Goal: Task Accomplishment & Management: Use online tool/utility

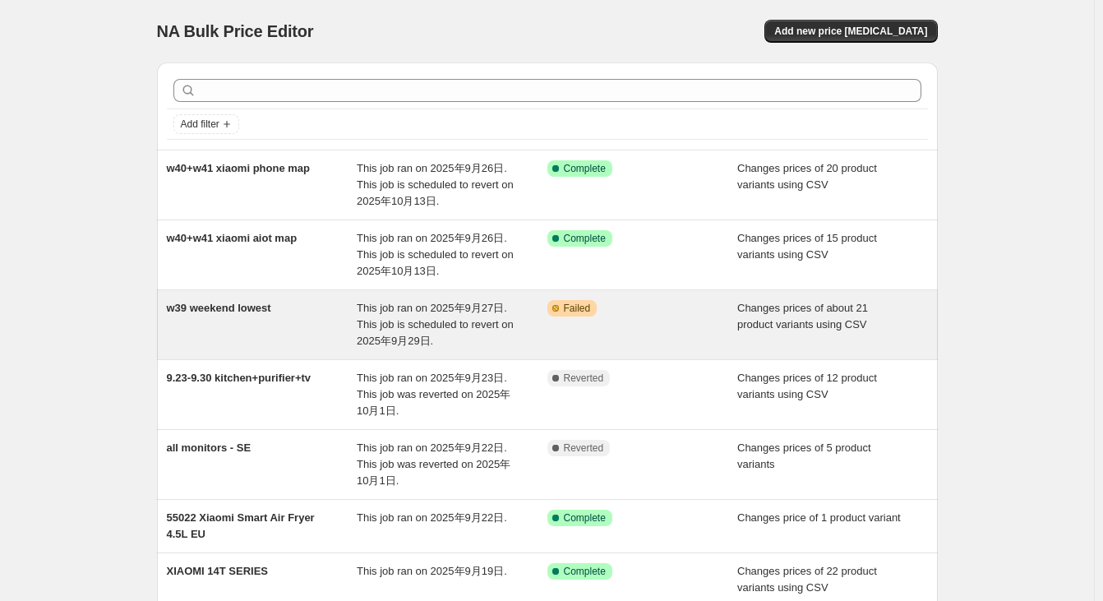
click at [327, 328] on div "w39 weekend lowest" at bounding box center [262, 324] width 191 height 49
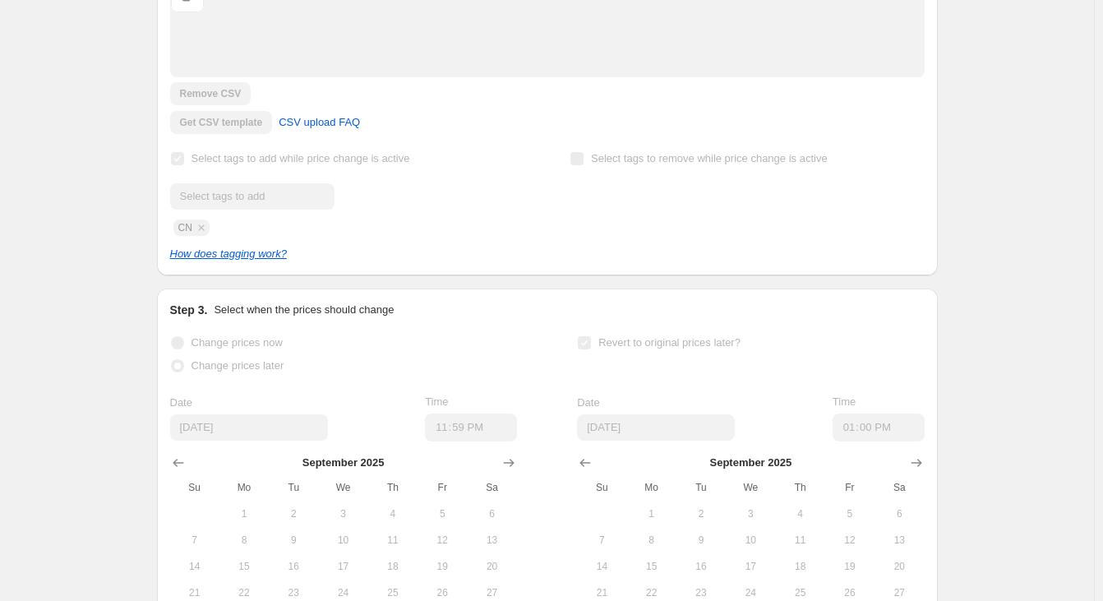
scroll to position [667, 0]
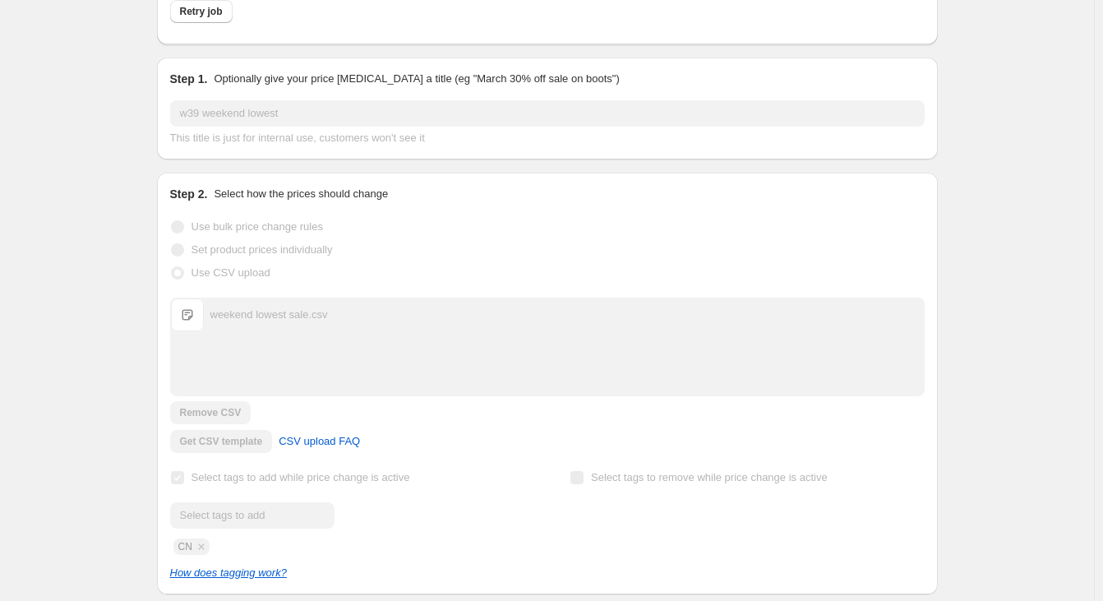
scroll to position [0, 0]
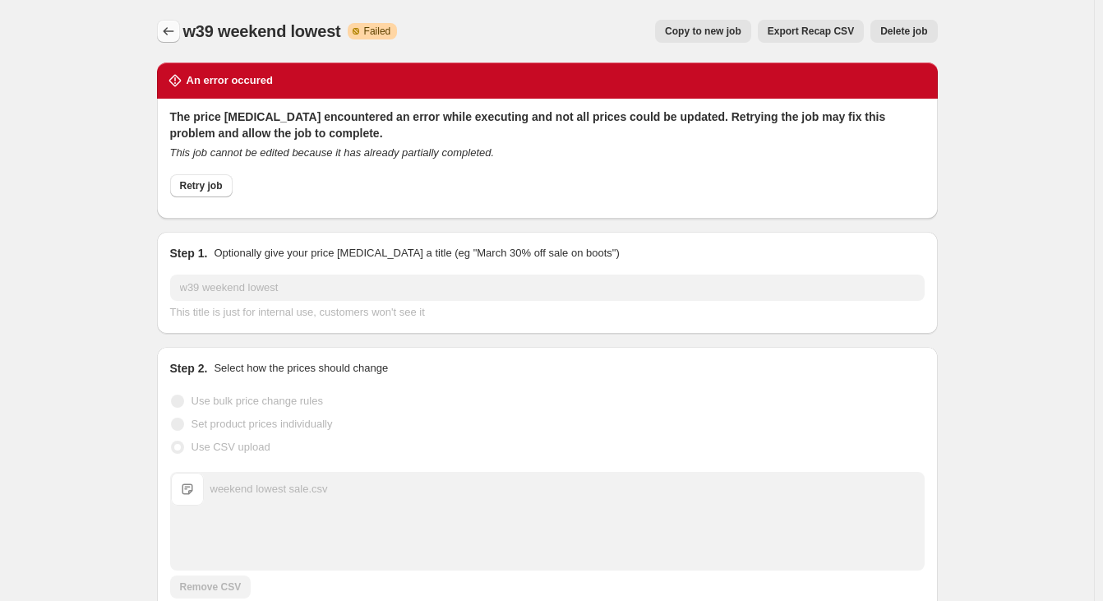
click at [171, 26] on icon "Price change jobs" at bounding box center [168, 31] width 16 height 16
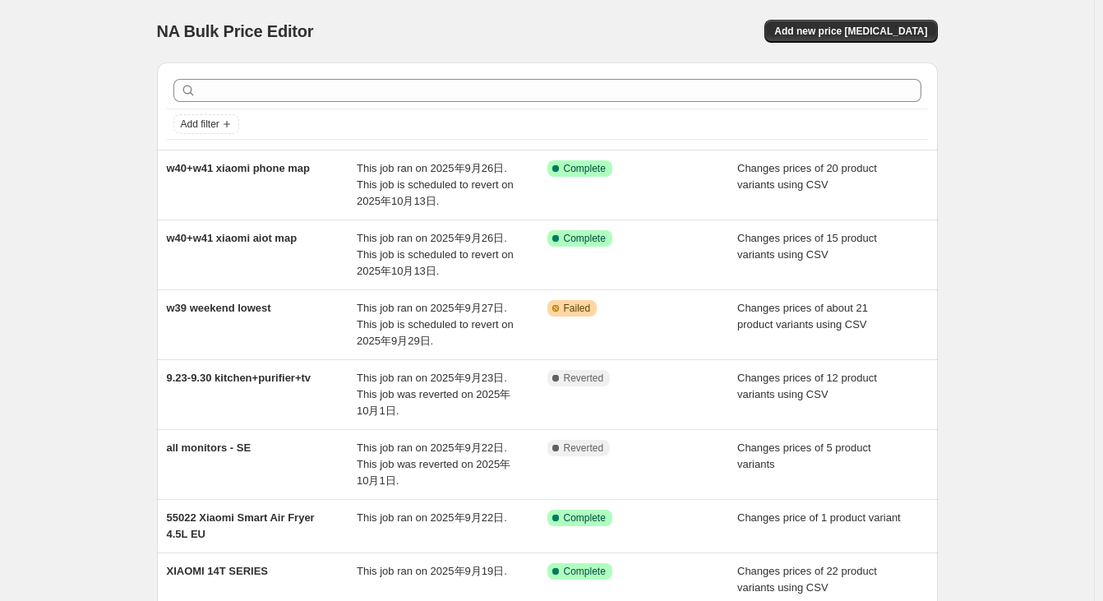
click at [492, 36] on div "NA Bulk Price Editor" at bounding box center [345, 31] width 376 height 23
click at [128, 25] on div "NA Bulk Price Editor. This page is ready NA Bulk Price Editor Add new price [ME…" at bounding box center [547, 481] width 1094 height 962
